Goal: Register for event/course

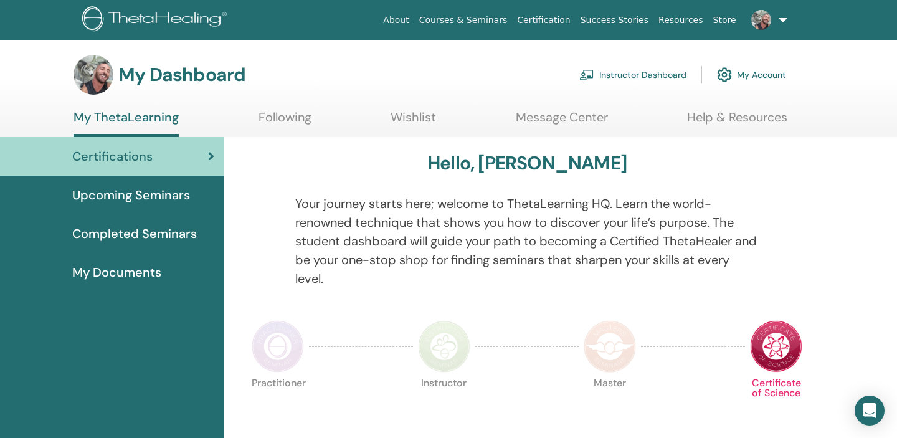
click at [133, 198] on span "Upcoming Seminars" at bounding box center [131, 195] width 118 height 19
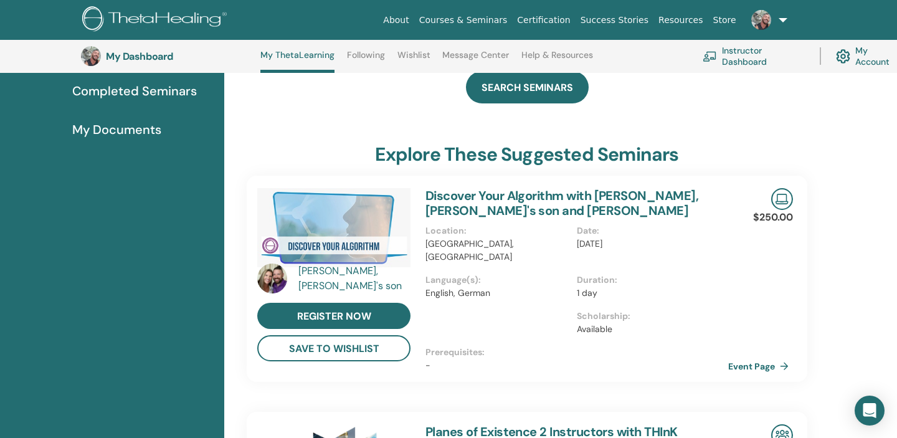
scroll to position [177, 0]
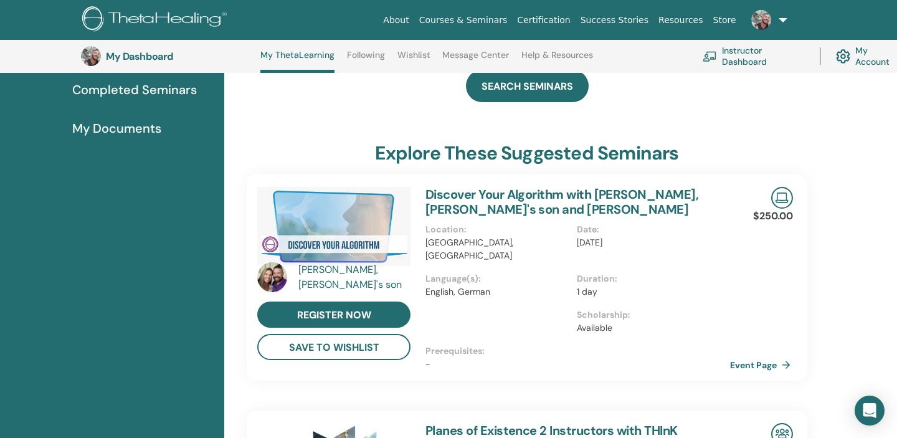
click at [750, 356] on link "Event Page" at bounding box center [762, 365] width 65 height 19
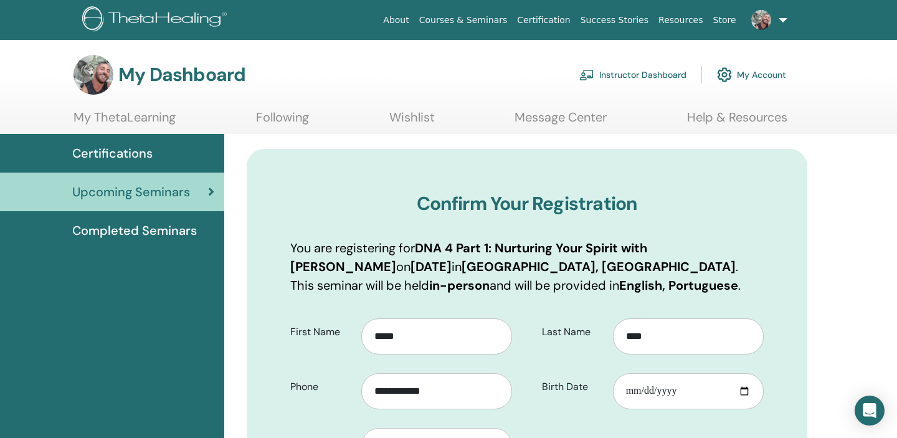
scroll to position [1, 0]
